Goal: Check status: Check status

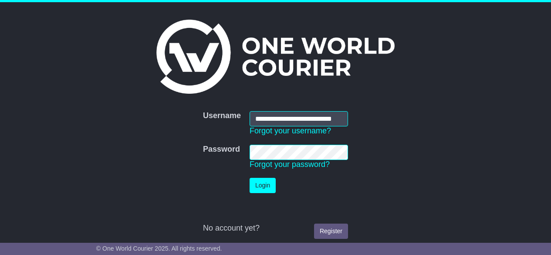
click at [266, 186] on button "Login" at bounding box center [263, 185] width 26 height 15
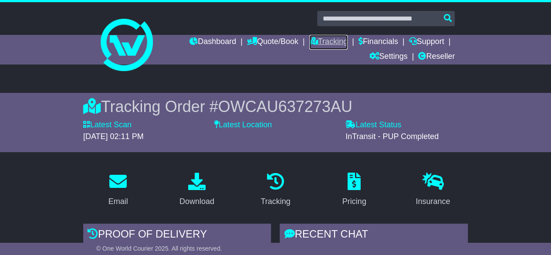
click at [326, 37] on link "Tracking" at bounding box center [328, 42] width 38 height 15
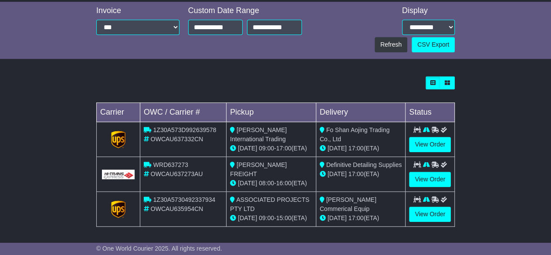
scroll to position [99, 0]
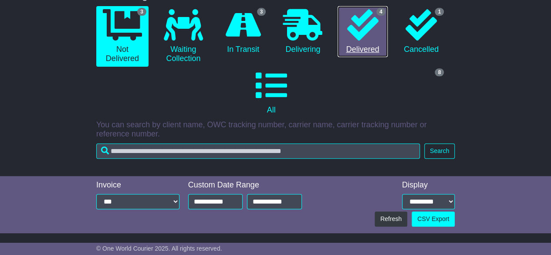
click at [350, 27] on icon at bounding box center [362, 24] width 31 height 31
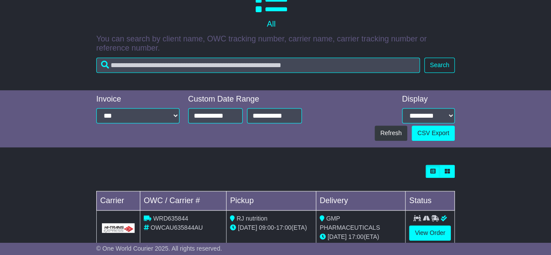
scroll to position [309, 0]
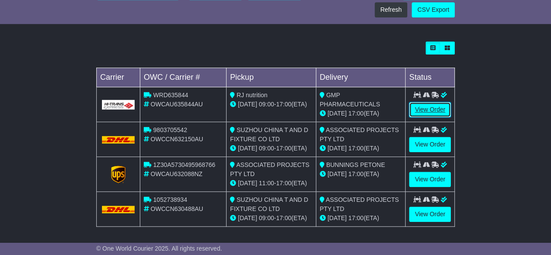
click at [423, 107] on link "View Order" at bounding box center [430, 109] width 42 height 15
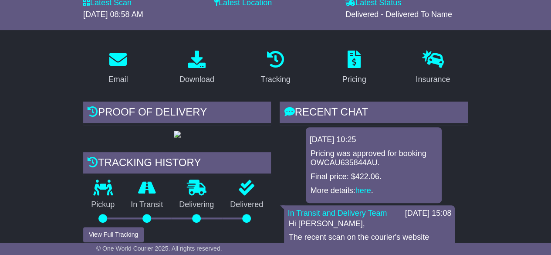
scroll to position [174, 0]
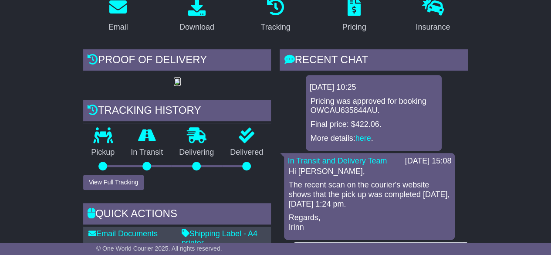
click at [174, 85] on img at bounding box center [177, 81] width 7 height 7
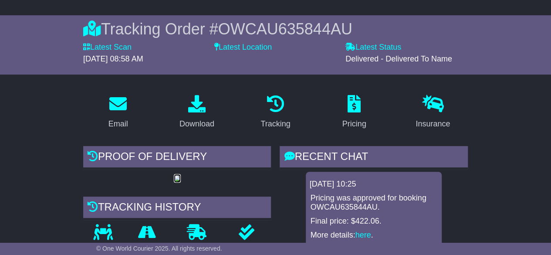
scroll to position [131, 0]
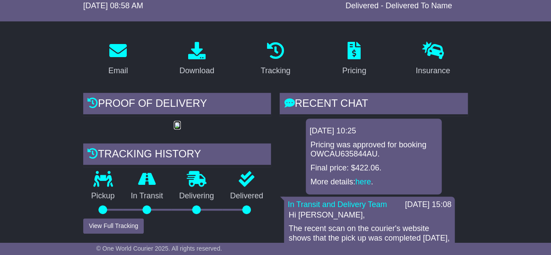
click at [174, 129] on img at bounding box center [177, 125] width 7 height 7
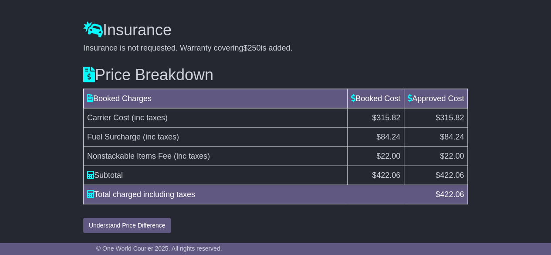
scroll to position [963, 0]
